Goal: Task Accomplishment & Management: Use online tool/utility

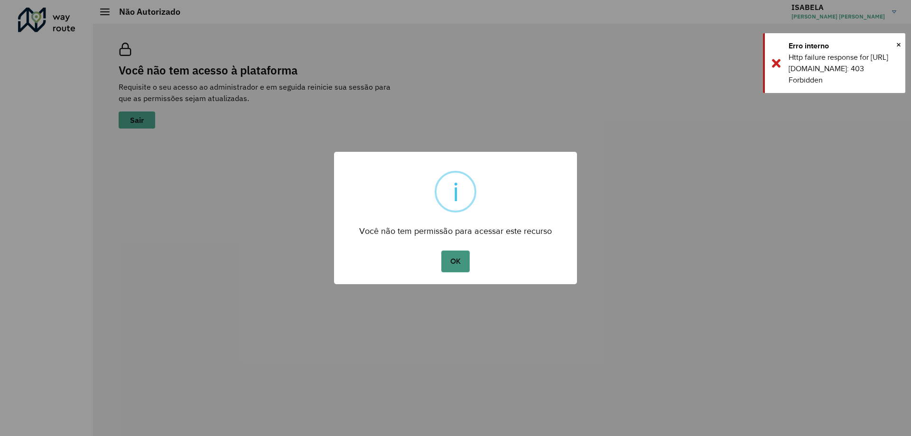
click at [454, 262] on button "OK" at bounding box center [455, 262] width 28 height 22
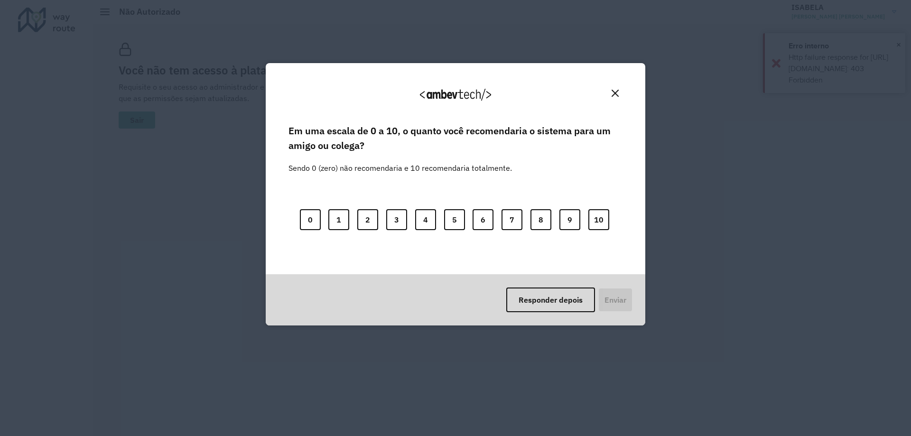
click at [617, 96] on img "Close" at bounding box center [615, 93] width 7 height 7
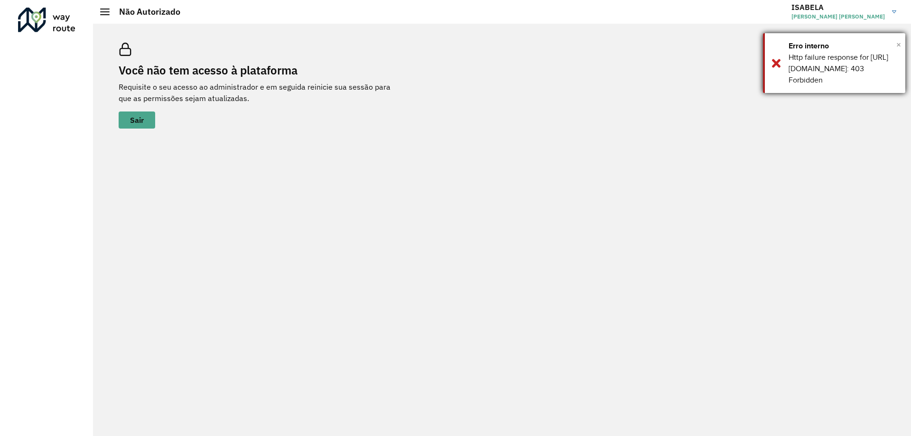
click at [898, 44] on span "×" at bounding box center [899, 45] width 5 height 14
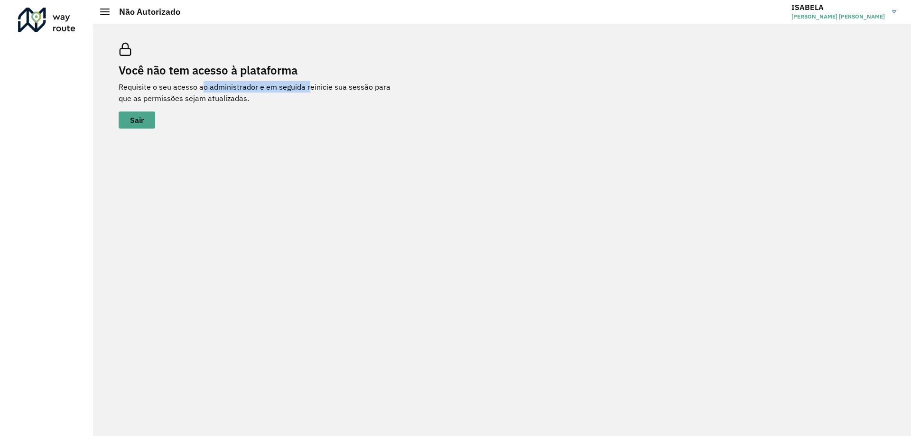
drag, startPoint x: 212, startPoint y: 87, endPoint x: 309, endPoint y: 86, distance: 97.3
click at [309, 86] on p "Requisite o seu acesso ao administrador e em seguida reinicie sua sessão para q…" at bounding box center [261, 92] width 285 height 23
click at [288, 150] on div "Você não tem acesso à plataforma Requisite o seu acesso ao administrador e em s…" at bounding box center [502, 230] width 818 height 413
click at [134, 119] on span "Sair" at bounding box center [137, 120] width 14 height 8
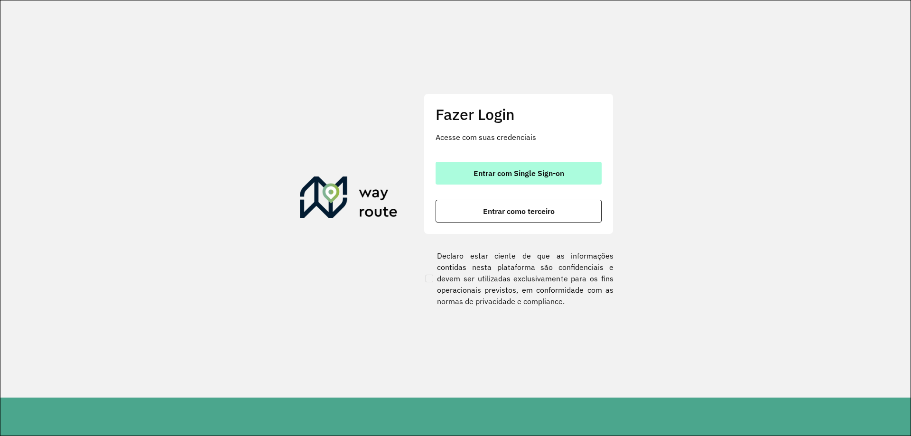
click at [551, 177] on span "Entrar com Single Sign-on" at bounding box center [519, 173] width 91 height 8
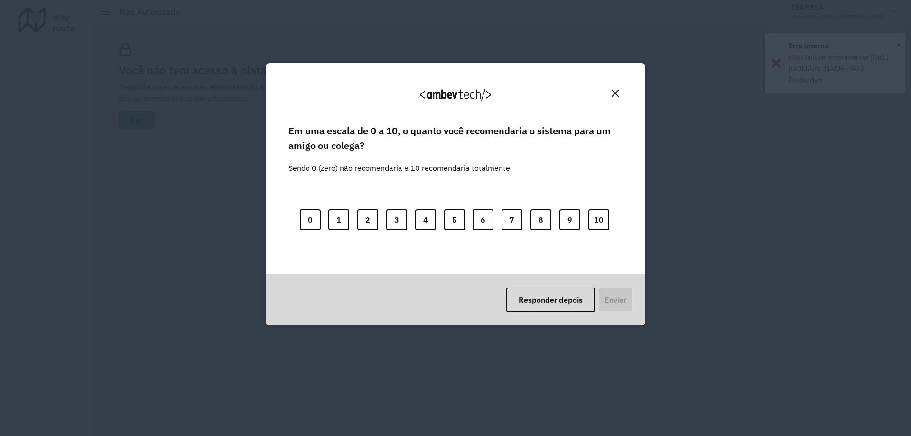
click at [619, 90] on img "Close" at bounding box center [615, 93] width 7 height 7
